Goal: Check status

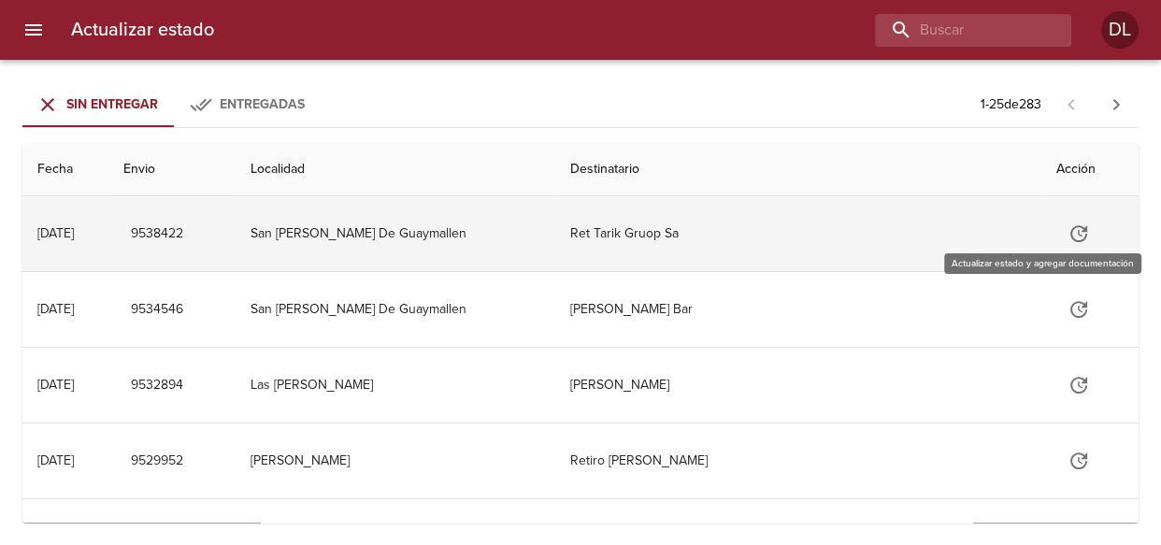
click at [1068, 236] on icon "Tabla de envíos del cliente" at bounding box center [1079, 233] width 22 height 22
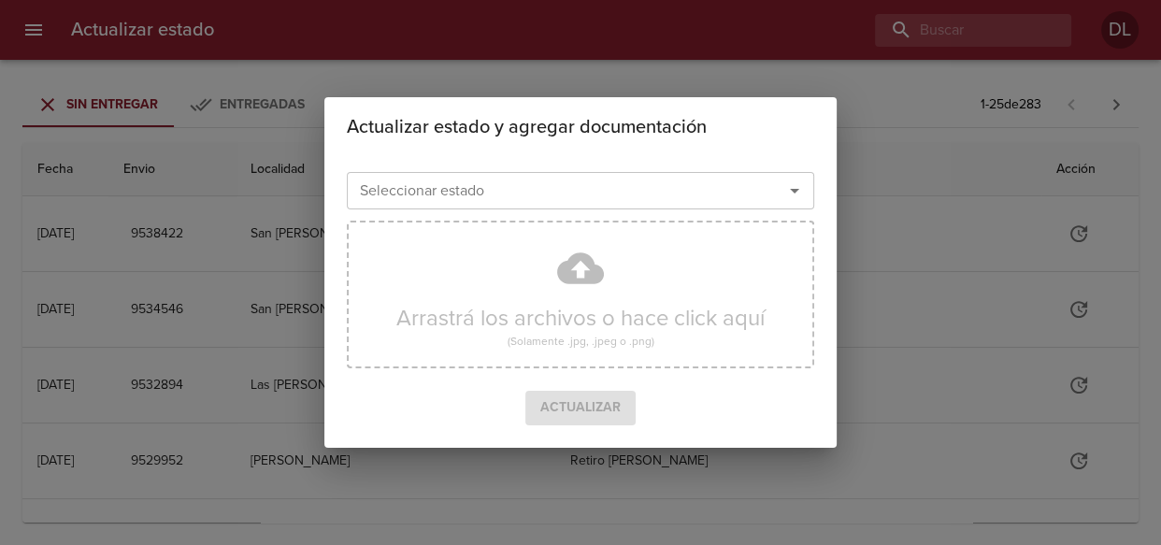
click at [792, 187] on icon "Abrir" at bounding box center [794, 190] width 22 height 22
click at [850, 47] on div "Actualizar estado y agregar documentación Seleccionar estado Seleccionar estado…" at bounding box center [580, 272] width 1161 height 545
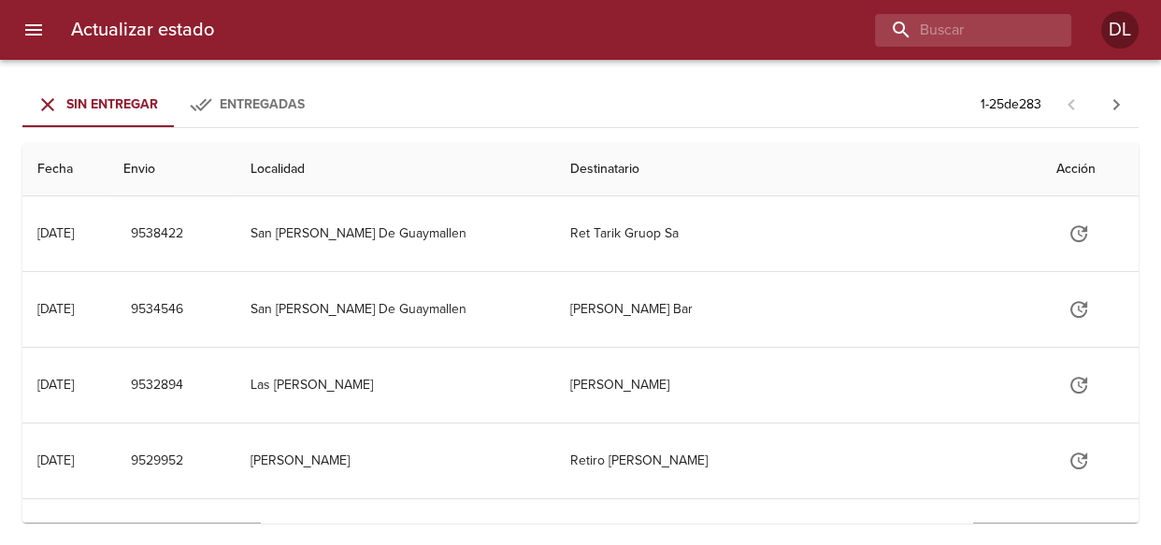
click at [273, 98] on span "Entregadas" at bounding box center [262, 104] width 85 height 16
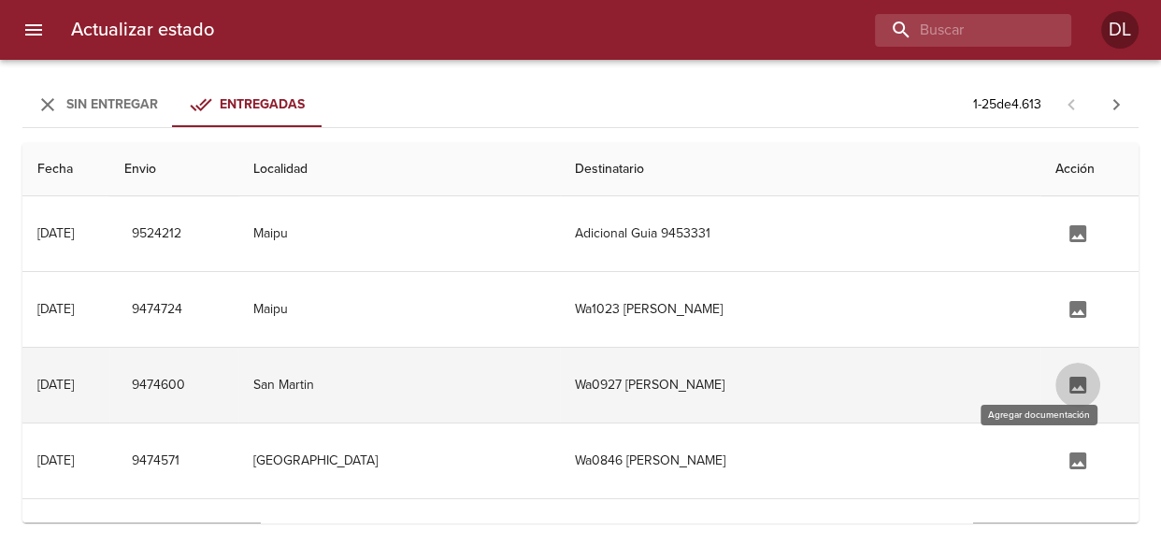
click at [1069, 383] on icon "Tabla de envíos del cliente" at bounding box center [1077, 385] width 17 height 17
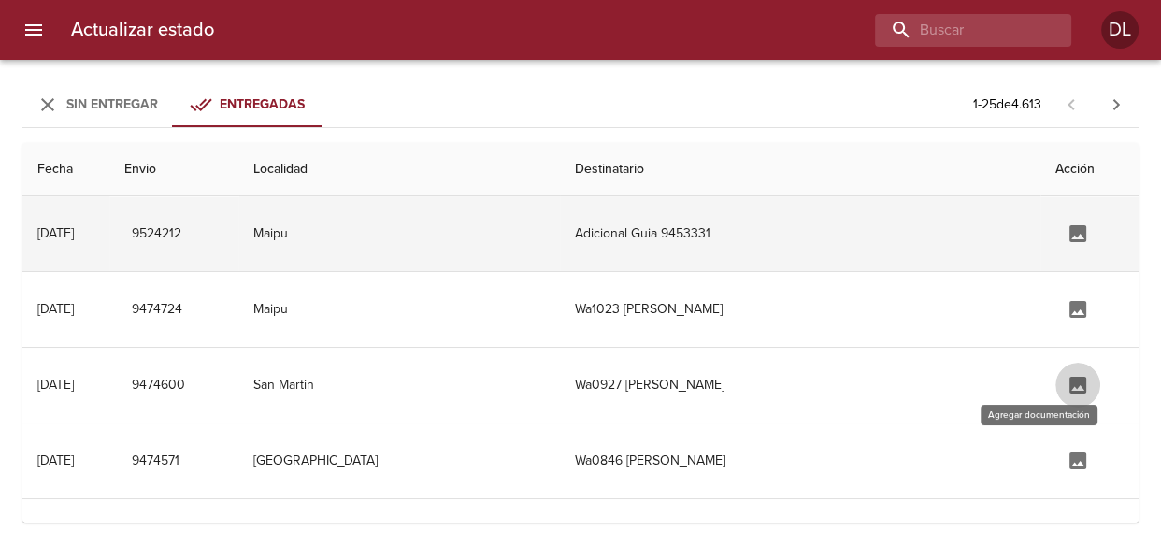
click at [788, 237] on td "Adicional Guia 9453331" at bounding box center [800, 233] width 481 height 75
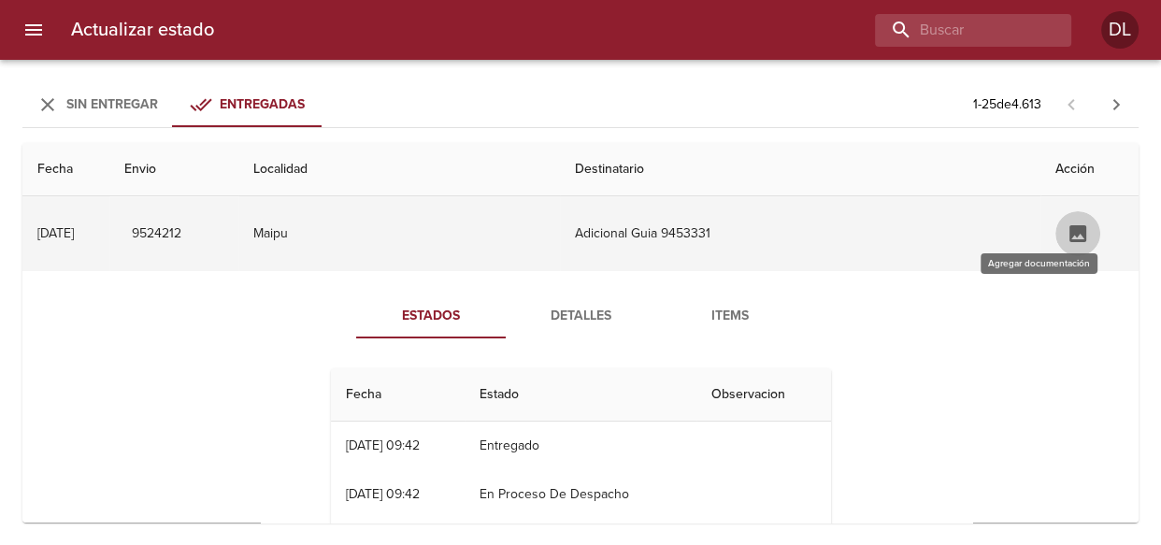
click at [1069, 235] on icon "Tabla de envíos del cliente" at bounding box center [1077, 233] width 17 height 17
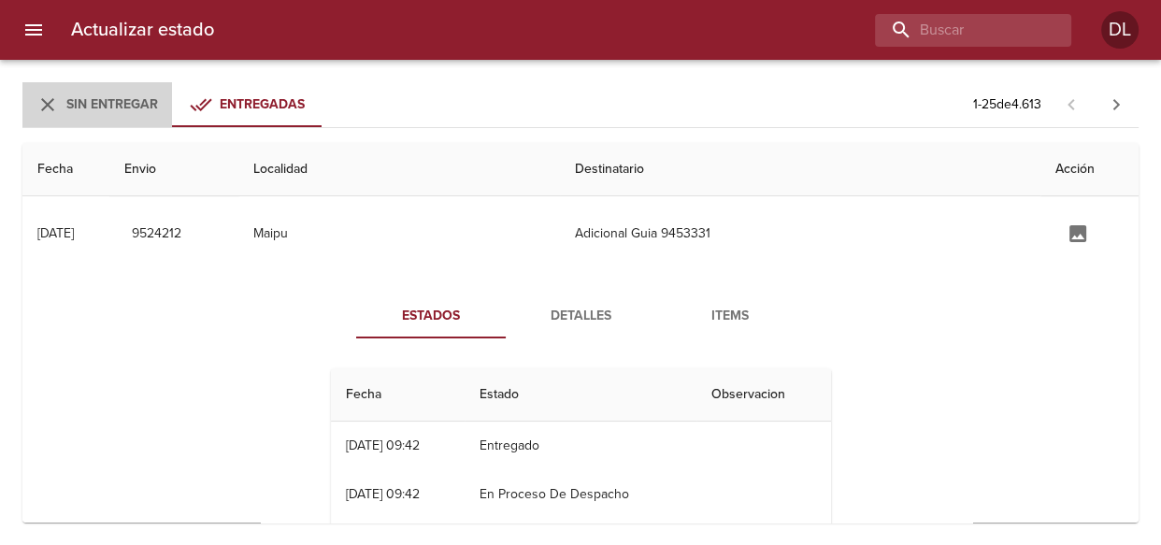
click at [108, 108] on span "Sin Entregar" at bounding box center [112, 104] width 92 height 16
